Goal: Task Accomplishment & Management: Manage account settings

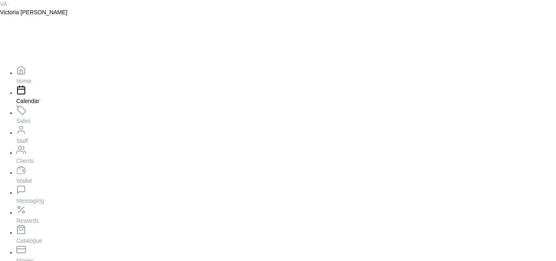
scroll to position [274, 0]
type input "dd/MM/yyyy"
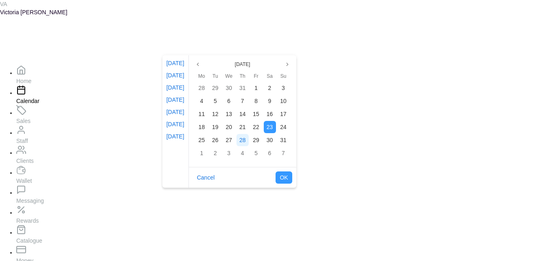
click at [246, 142] on span "28" at bounding box center [242, 140] width 7 height 7
click at [292, 177] on button "OK" at bounding box center [283, 177] width 16 height 12
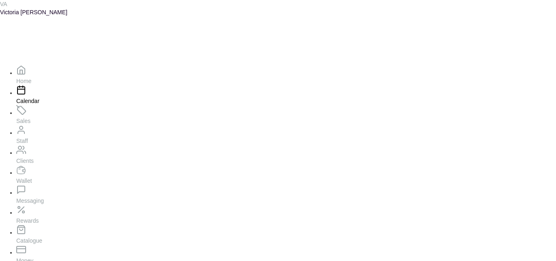
type input "[DATE]"
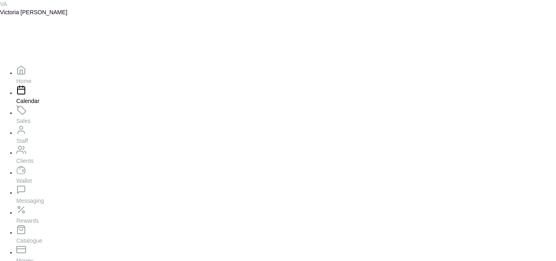
scroll to position [128, 0]
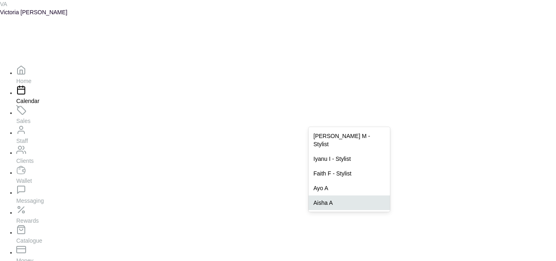
click at [348, 196] on div "Aisha A" at bounding box center [348, 202] width 81 height 15
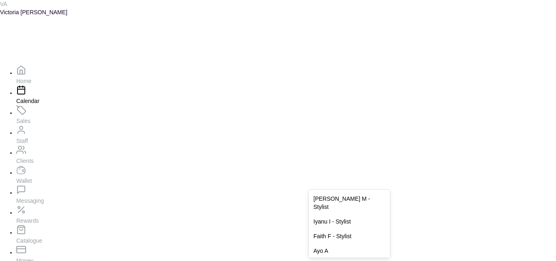
click at [345, 258] on div "Aisha A" at bounding box center [348, 265] width 81 height 15
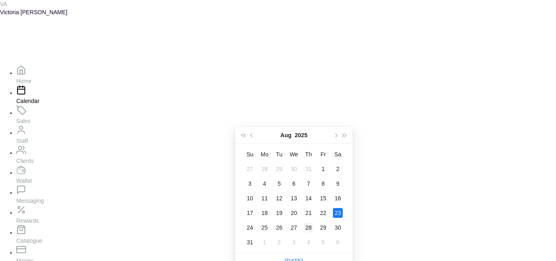
type input "[DATE]"
click at [307, 228] on div "28" at bounding box center [308, 228] width 10 height 10
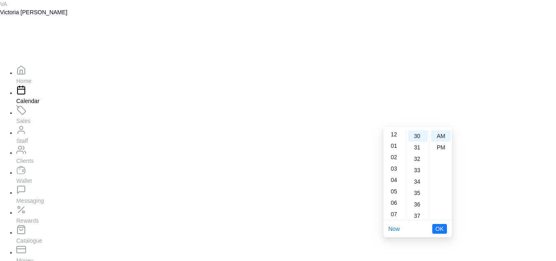
scroll to position [0, 0]
click at [397, 139] on div "12" at bounding box center [395, 135] width 20 height 11
click at [420, 134] on div "00" at bounding box center [418, 135] width 20 height 11
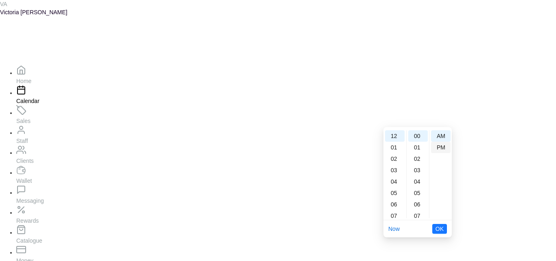
type input "12:00 pm"
click at [439, 146] on div "PM" at bounding box center [441, 147] width 20 height 11
click at [438, 226] on span "OK" at bounding box center [439, 228] width 8 height 15
type input "12:00 pm"
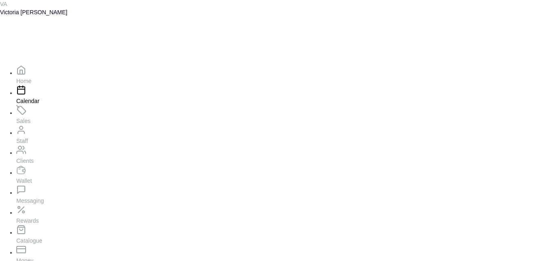
click at [66, 109] on link "Sales" at bounding box center [69, 116] width 106 height 15
